Goal: Transaction & Acquisition: Obtain resource

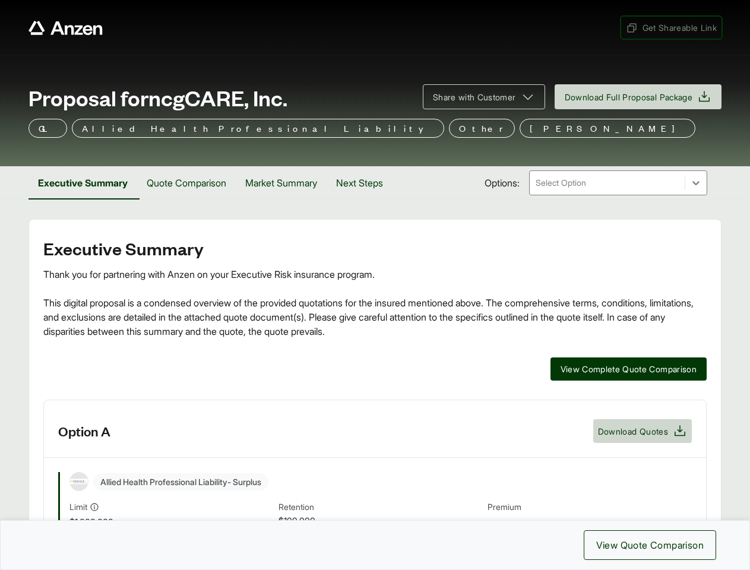
click at [670, 27] on span "Get Shareable Link" at bounding box center [671, 27] width 91 height 12
click at [478, 97] on span "Share with Customer" at bounding box center [474, 97] width 83 height 12
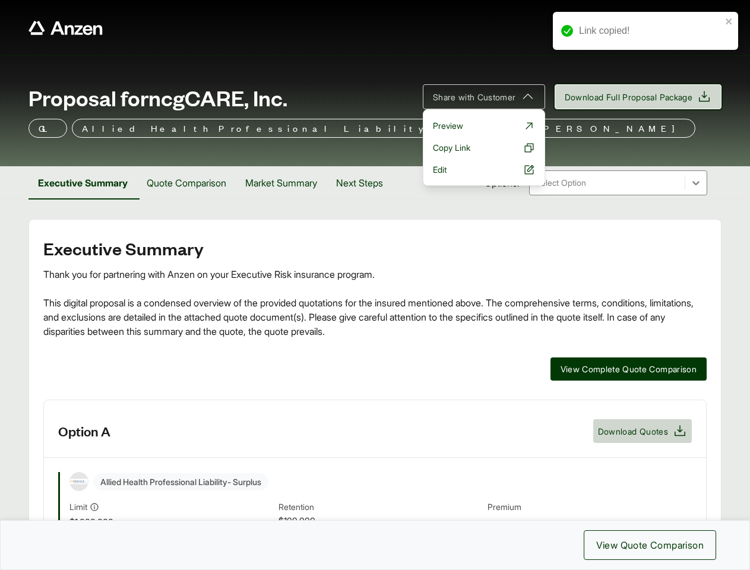
click at [636, 97] on span "Download Full Proposal Package" at bounding box center [629, 97] width 128 height 12
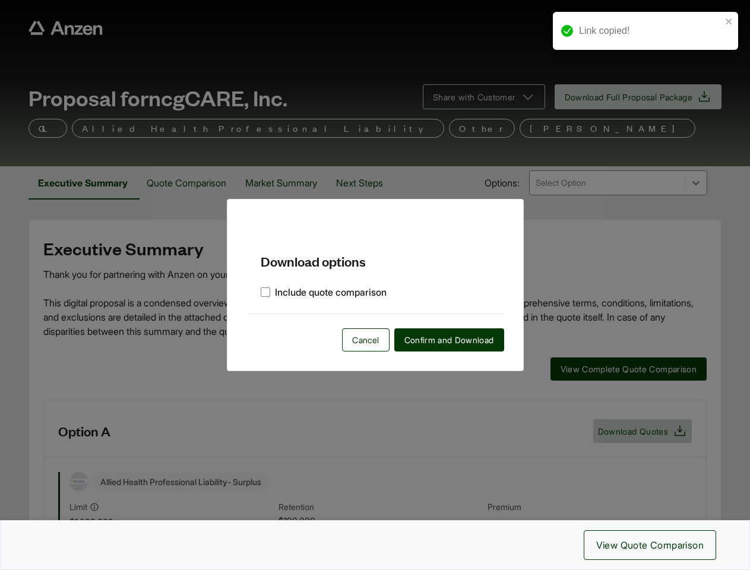
click at [84, 183] on div "Download options Include quote comparison Cancel Confirm and Download" at bounding box center [375, 285] width 750 height 570
click at [191, 183] on div "Download options Include quote comparison Cancel Confirm and Download" at bounding box center [375, 285] width 750 height 570
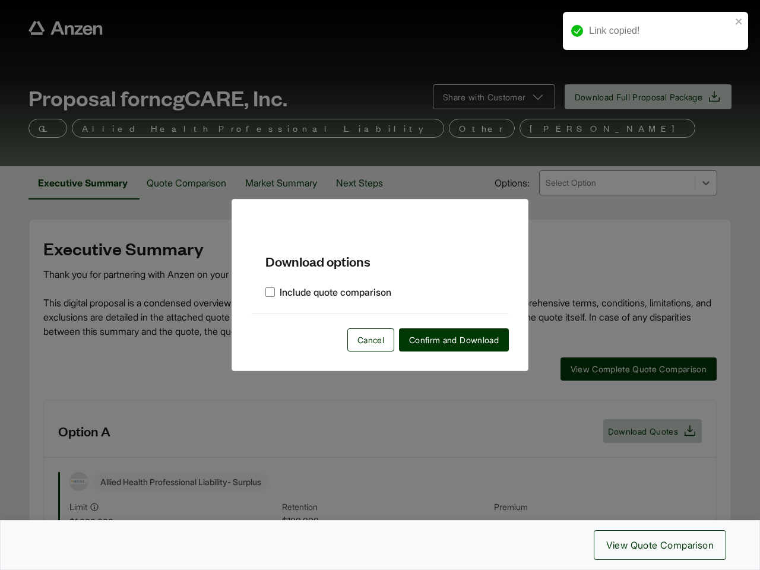
click at [289, 183] on div "Download options Include quote comparison Cancel Confirm and Download" at bounding box center [380, 285] width 760 height 570
click at [370, 183] on div "Download options Include quote comparison Cancel Confirm and Download" at bounding box center [380, 285] width 760 height 570
click at [627, 369] on div "Download options Include quote comparison Cancel Confirm and Download" at bounding box center [380, 285] width 760 height 570
click at [375, 485] on div "Download options Include quote comparison Cancel Confirm and Download" at bounding box center [380, 285] width 760 height 570
click at [642, 431] on div "Download options Include quote comparison Cancel Confirm and Download" at bounding box center [380, 285] width 760 height 570
